Goal: Information Seeking & Learning: Find contact information

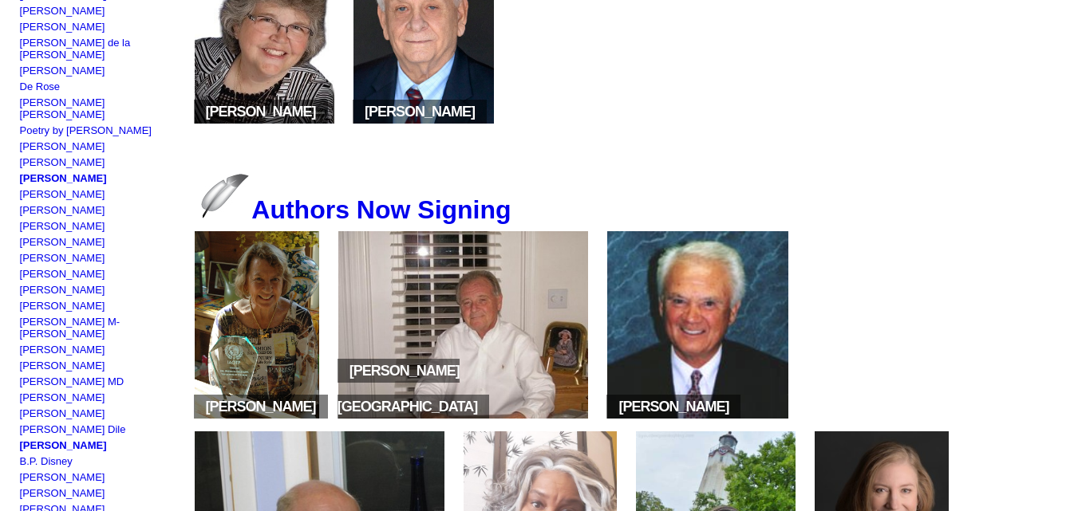
scroll to position [486, 0]
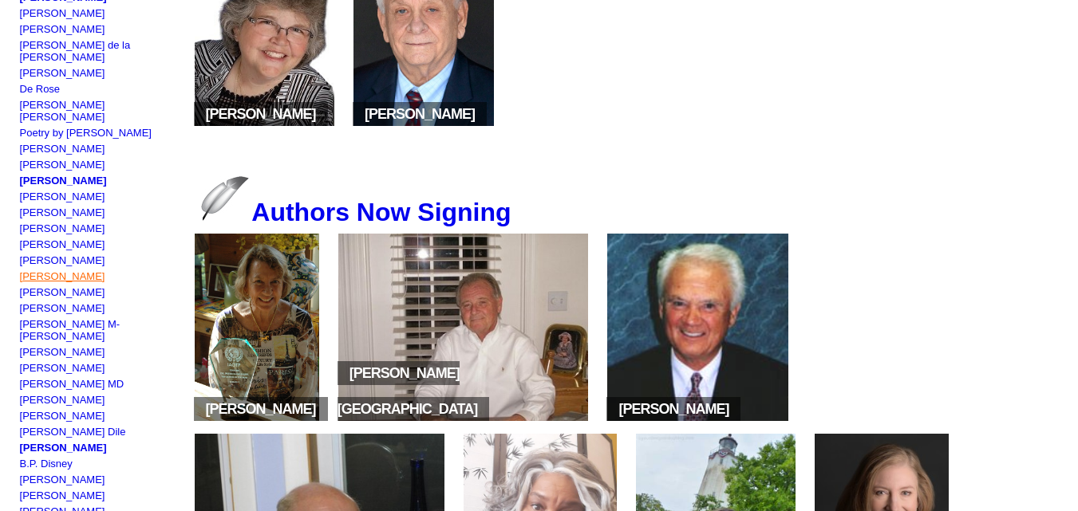
drag, startPoint x: 105, startPoint y: 224, endPoint x: 22, endPoint y: 224, distance: 82.2
click at [22, 224] on td "Dallas D'Angelo-Gary Nancy D. Dadfire Patricia Daly-Lipe Betty Ann Damms Denis …" at bounding box center [99, 272] width 161 height 1146
copy link "Donna K DeVane"
drag, startPoint x: 96, startPoint y: 238, endPoint x: 20, endPoint y: 239, distance: 75.8
click at [20, 239] on td "Dallas D'Angelo-Gary Nancy D. Dadfire Patricia Daly-Lipe Betty Ann Damms Denis …" at bounding box center [99, 272] width 161 height 1146
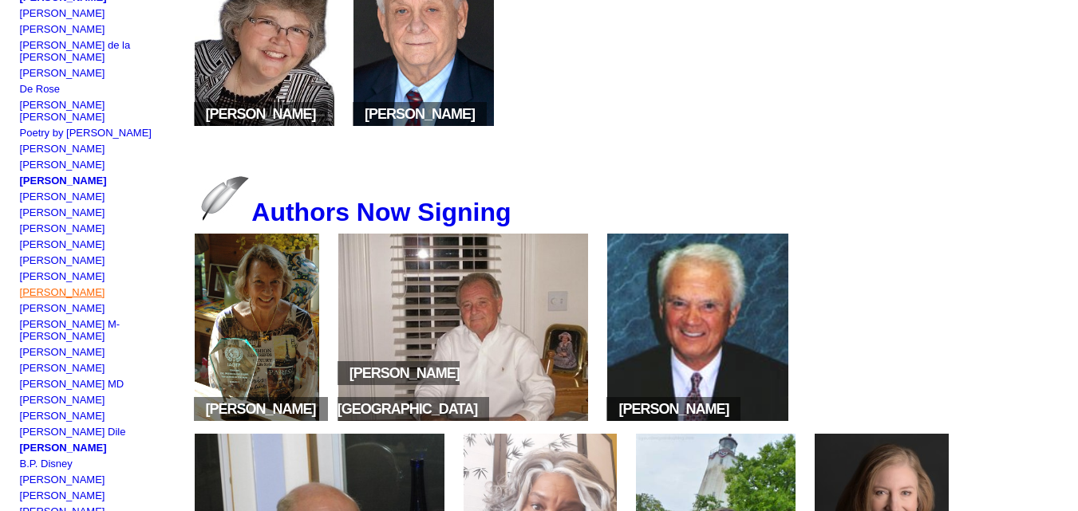
copy link "Carol DeVaney"
drag, startPoint x: 91, startPoint y: 333, endPoint x: 23, endPoint y: 337, distance: 67.9
click at [23, 337] on td "Dallas D'Angelo-Gary Nancy D. Dadfire Patricia Daly-Lipe Betty Ann Damms Denis …" at bounding box center [99, 272] width 161 height 1146
copy link "Glenda Diana"
click at [63, 394] on link "Glenda Diana" at bounding box center [62, 400] width 85 height 12
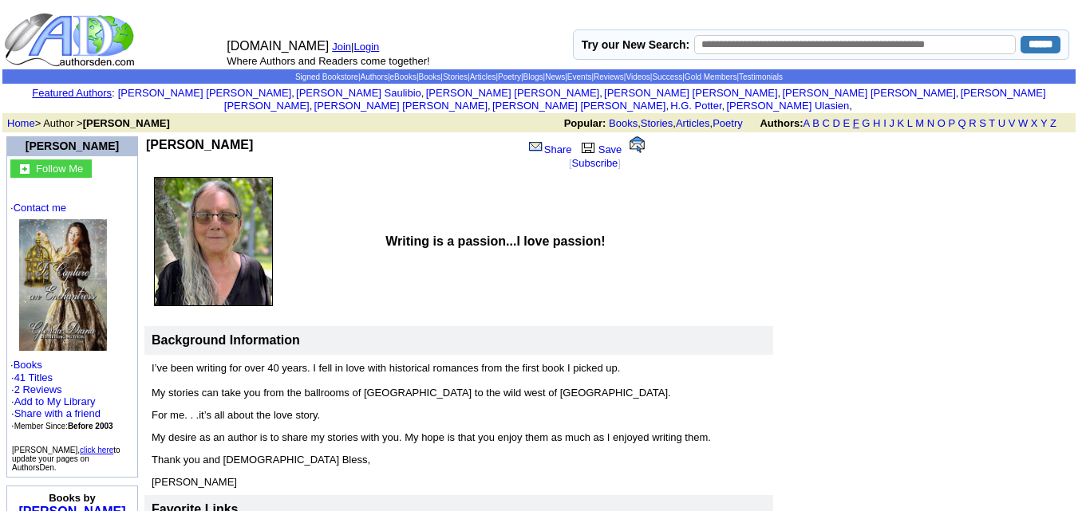
click at [854, 117] on link "F" at bounding box center [856, 123] width 6 height 12
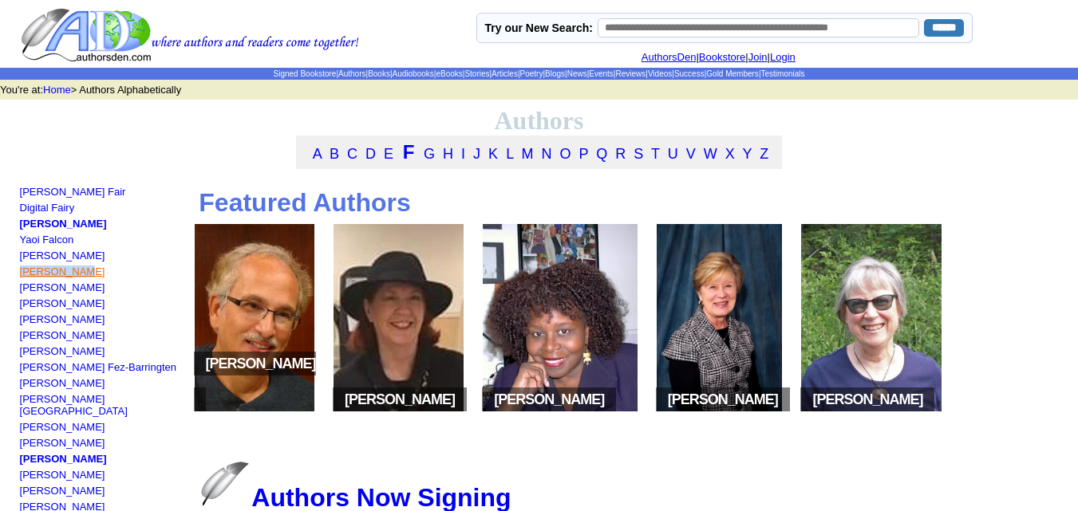
drag, startPoint x: 72, startPoint y: 282, endPoint x: 22, endPoint y: 277, distance: 50.5
copy link "Jim Farris"
drag, startPoint x: 85, startPoint y: 307, endPoint x: 18, endPoint y: 310, distance: 67.1
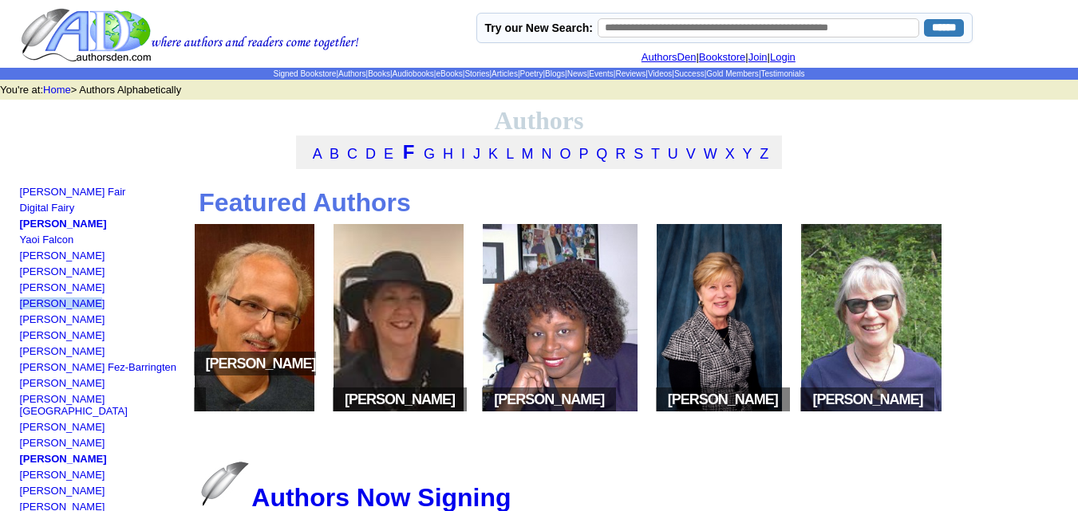
copy link "[PERSON_NAME]"
drag, startPoint x: 90, startPoint y: 343, endPoint x: 22, endPoint y: 337, distance: 68.1
copy font "[PERSON_NAME]"
